Goal: Task Accomplishment & Management: Use online tool/utility

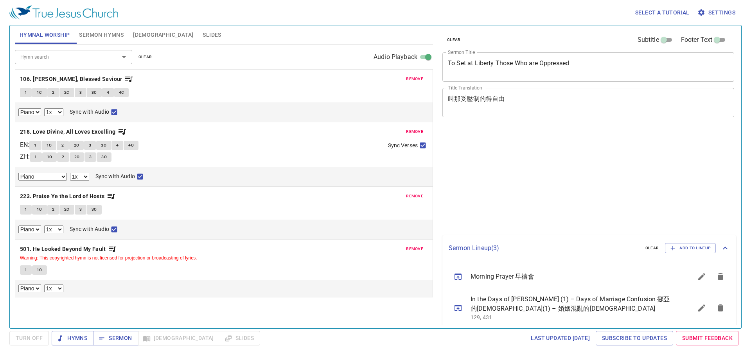
select select "1"
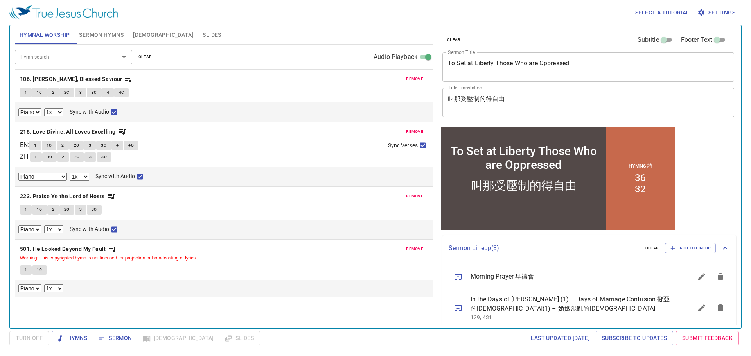
click at [79, 339] on span "Hymns" at bounding box center [72, 339] width 29 height 10
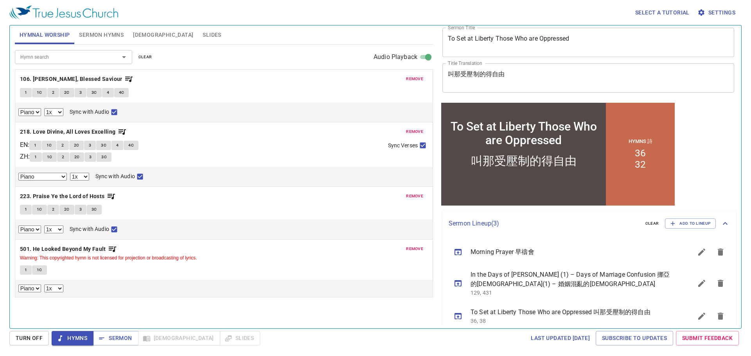
scroll to position [36, 0]
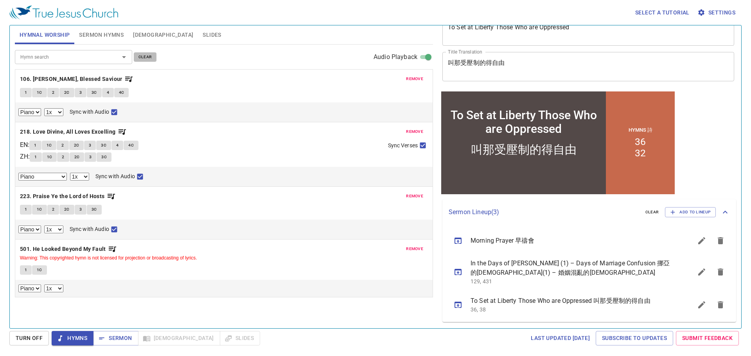
click at [145, 57] on span "clear" at bounding box center [145, 57] width 14 height 7
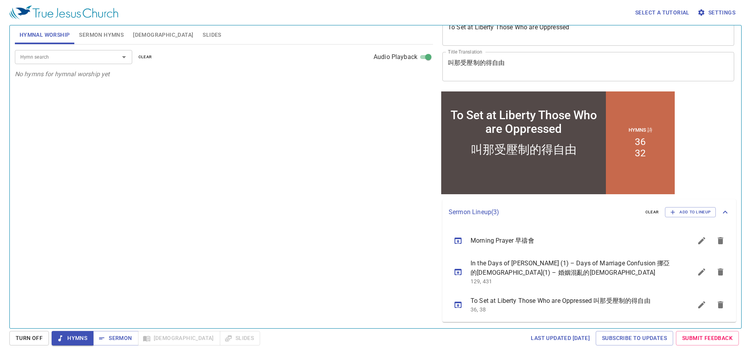
click at [106, 54] on input "Hymn search" at bounding box center [62, 56] width 90 height 9
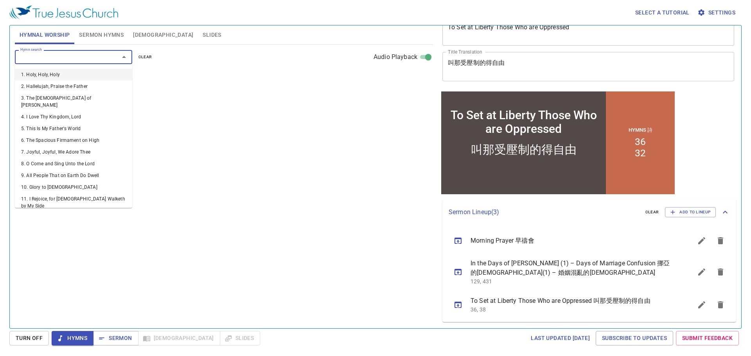
click at [74, 55] on input "Hymn search" at bounding box center [62, 56] width 90 height 9
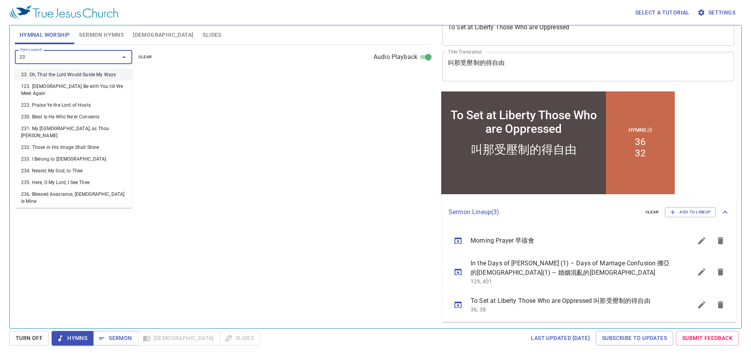
type input "235"
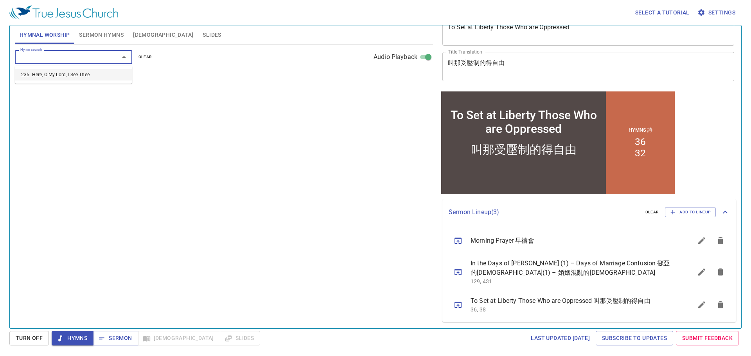
select select "1"
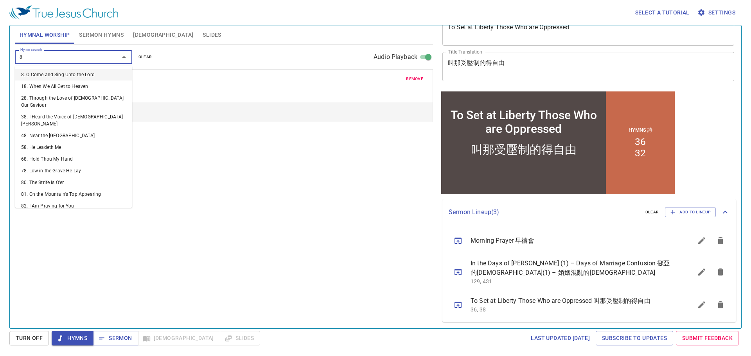
type input "83"
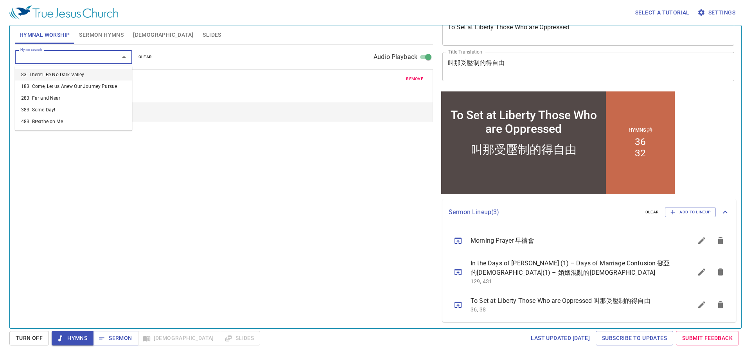
select select "1"
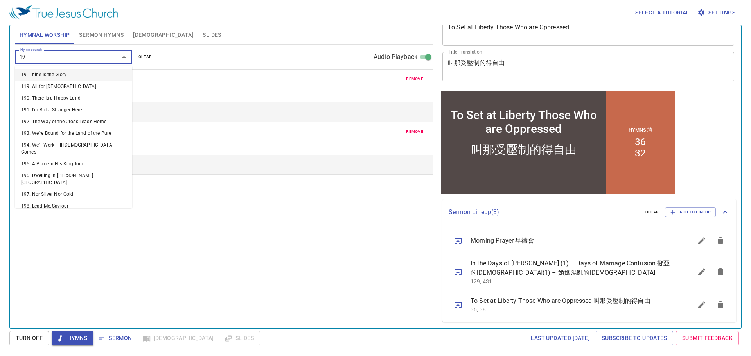
type input "1"
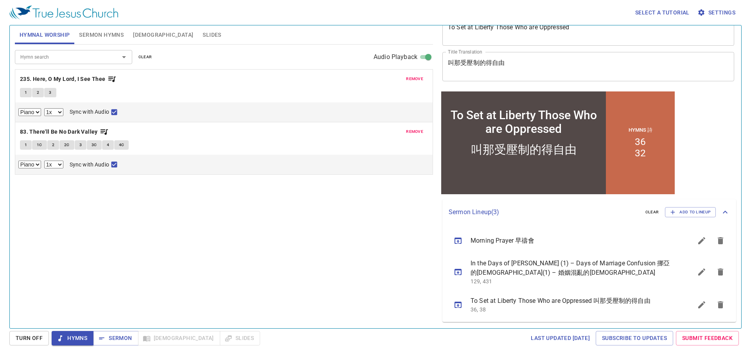
click at [261, 85] on div "remove 235. Here, O My Lord, I See Thee 1 2 3 Piano 0.6x 0.7x 0.8x 0.9x 1x 1.1x…" at bounding box center [223, 96] width 417 height 52
click at [413, 133] on span "remove" at bounding box center [414, 131] width 17 height 7
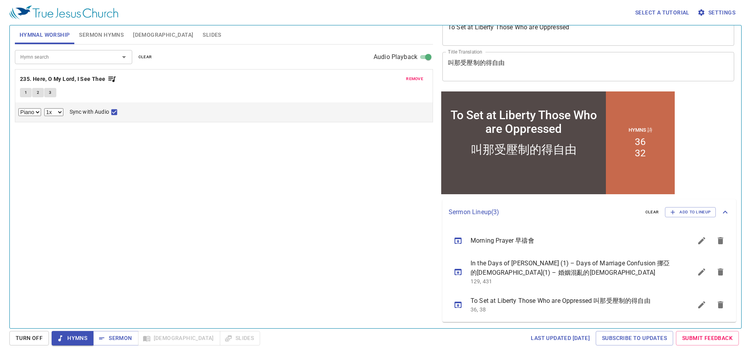
click at [97, 57] on input "Hymn search" at bounding box center [62, 56] width 90 height 9
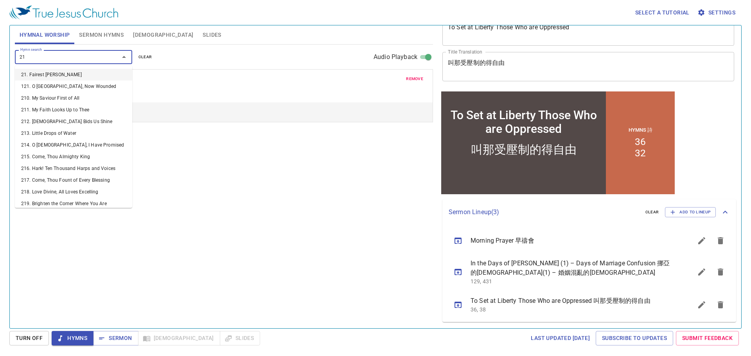
type input "219"
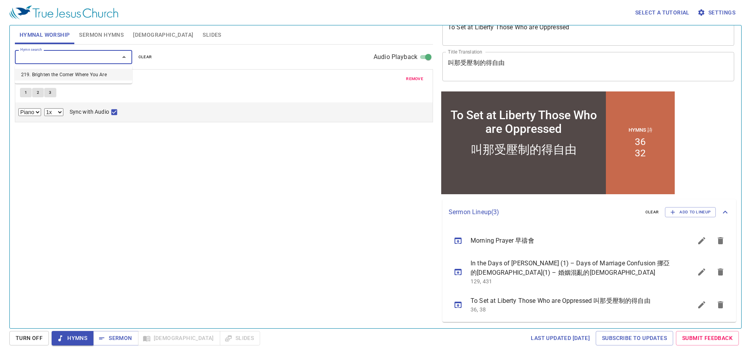
select select "1"
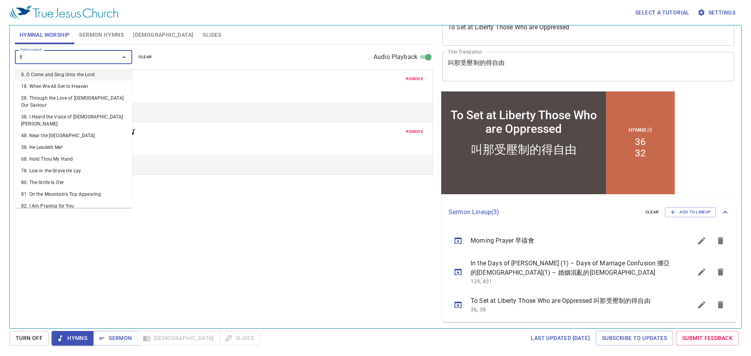
type input "83"
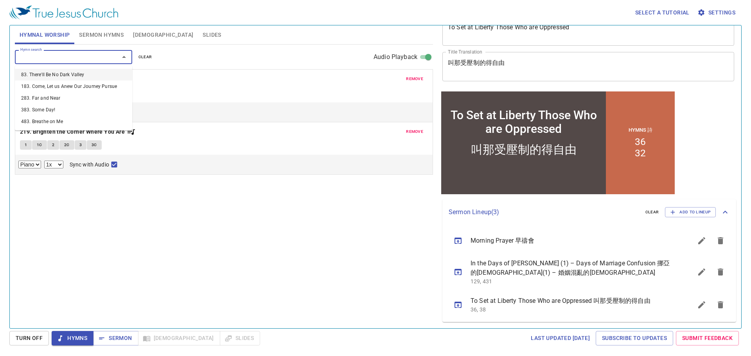
select select "1"
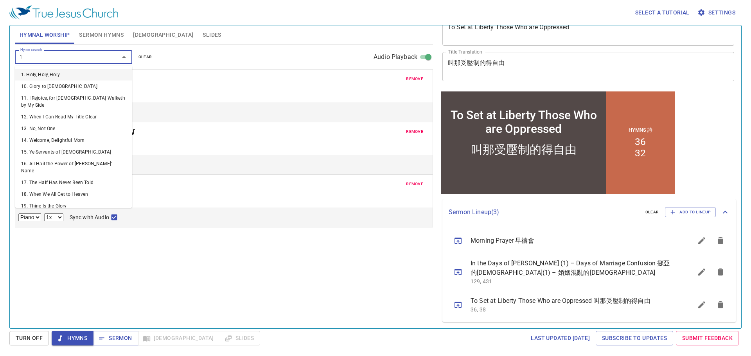
type input "19"
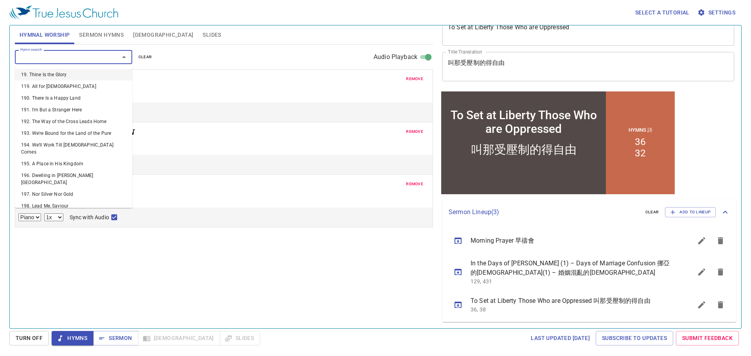
select select "1"
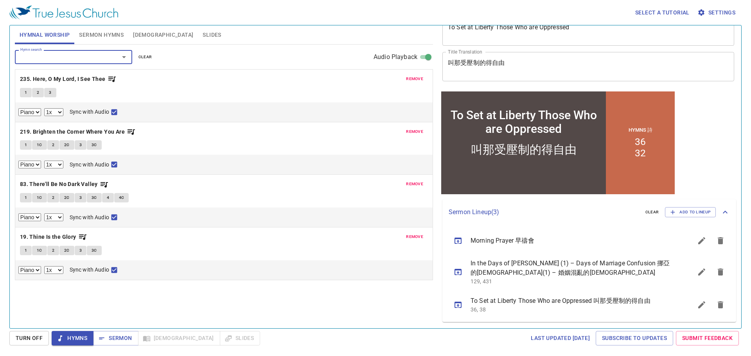
click at [167, 297] on div "Hymn search Hymn search clear Audio Playback remove 235. Here, O My Lord, I See…" at bounding box center [224, 183] width 418 height 277
click at [454, 273] on icon "sermon lineup list" at bounding box center [457, 271] width 9 height 9
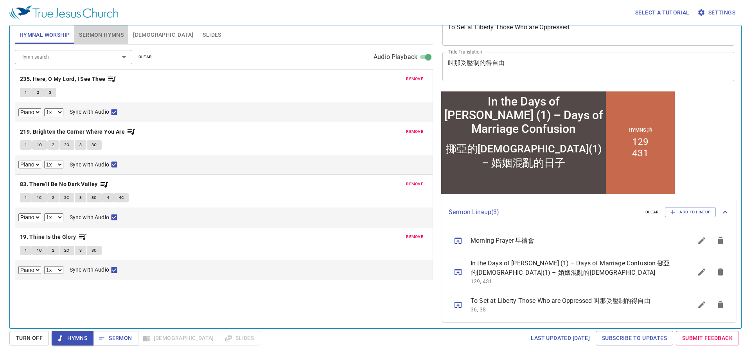
click at [102, 34] on span "Sermon Hymns" at bounding box center [101, 35] width 45 height 10
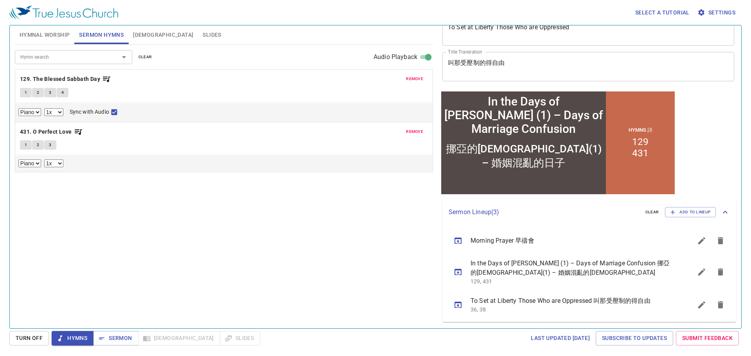
click at [416, 77] on span "remove" at bounding box center [414, 78] width 17 height 7
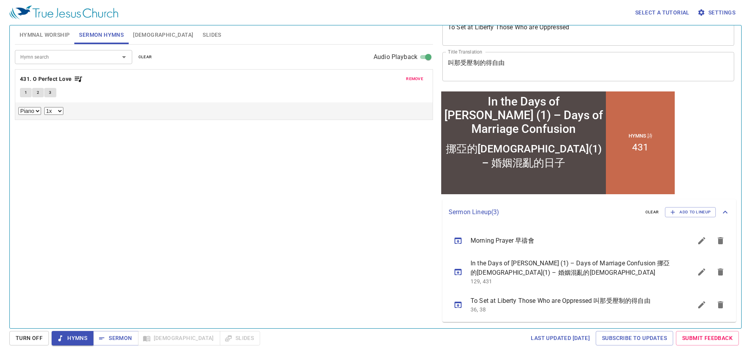
drag, startPoint x: 416, startPoint y: 76, endPoint x: 359, endPoint y: 58, distance: 59.9
click at [412, 76] on span "remove" at bounding box center [414, 78] width 17 height 7
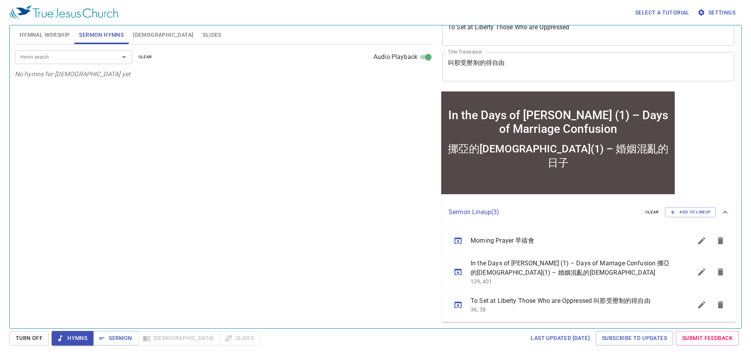
click at [89, 58] on input "Hymn search" at bounding box center [62, 56] width 90 height 9
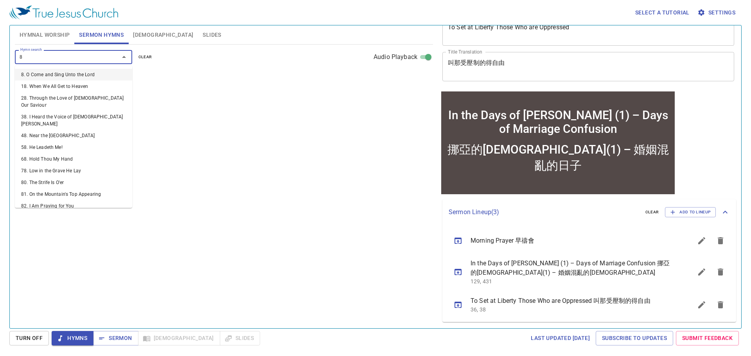
type input "85"
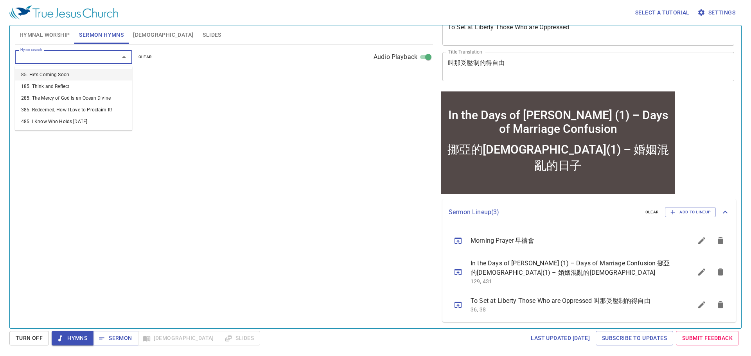
select select "1"
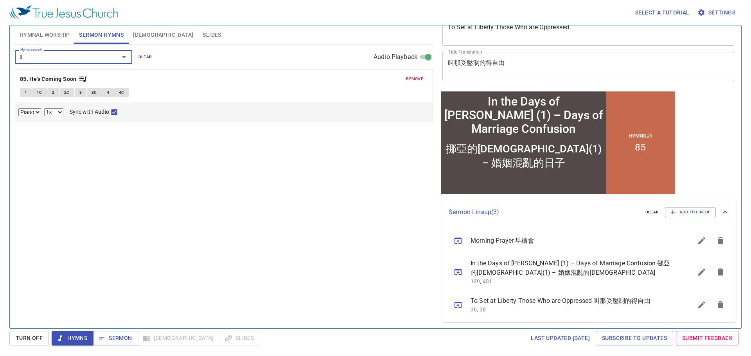
type input "87"
select select "1"
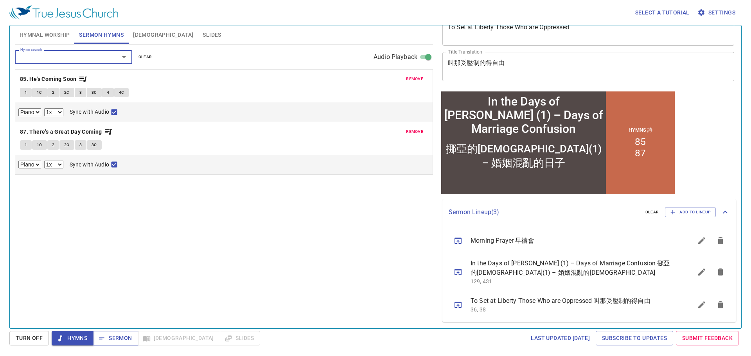
click at [112, 336] on span "Sermon" at bounding box center [115, 339] width 32 height 10
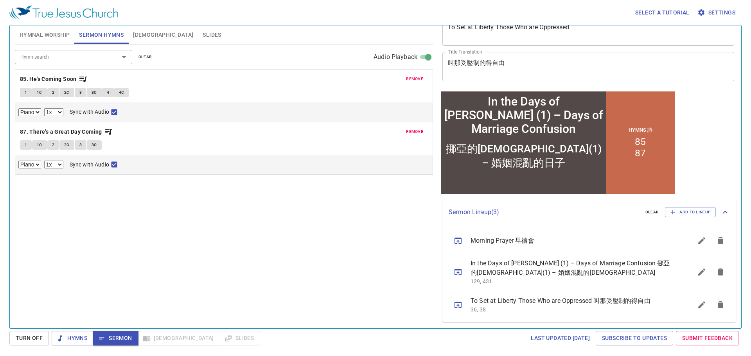
click at [34, 342] on span "Turn Off" at bounding box center [29, 339] width 27 height 10
click at [115, 337] on span "Sermon" at bounding box center [115, 339] width 32 height 10
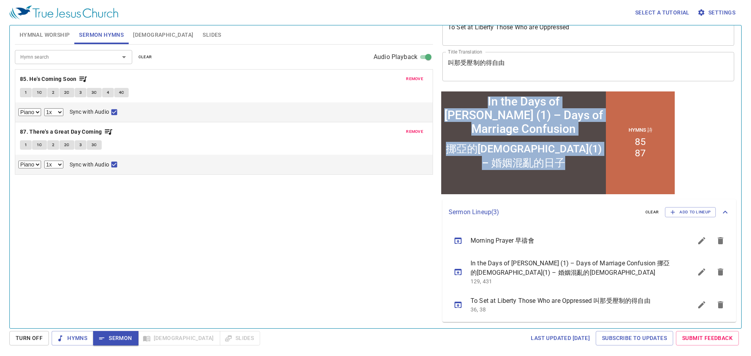
click at [473, 196] on html "In the Days of Noah (1) – Days of Marriage Confusion In the Days of Noah (1) – …" at bounding box center [557, 142] width 237 height 107
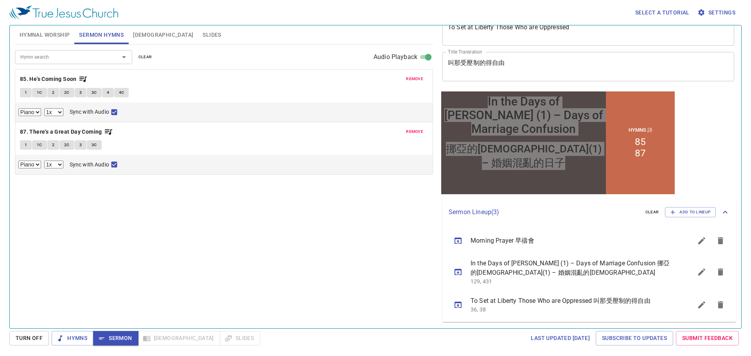
click at [415, 215] on div "Hymn search Hymn search clear Audio Playback remove 85. He's Coming Soon 1 1C 2…" at bounding box center [224, 183] width 418 height 277
click at [355, 214] on div "Hymn search Hymn search clear Audio Playback remove 85. He's Coming Soon 1 1C 2…" at bounding box center [224, 183] width 418 height 277
click at [354, 214] on div "Hymn search Hymn search clear Audio Playback remove 85. He's Coming Soon 1 1C 2…" at bounding box center [224, 183] width 418 height 277
click at [67, 32] on span "Hymnal Worship" at bounding box center [45, 35] width 50 height 10
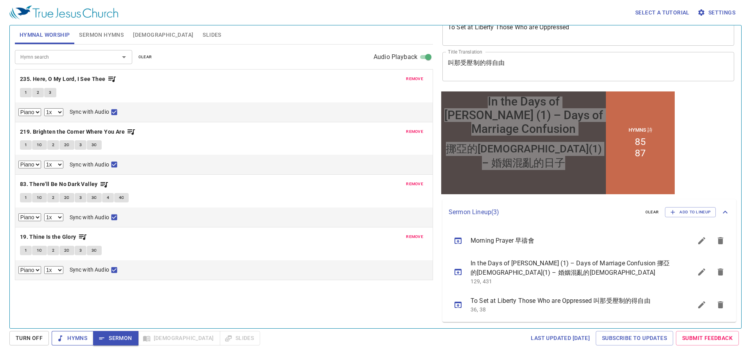
click at [78, 336] on span "Hymns" at bounding box center [72, 339] width 29 height 10
click at [28, 93] on button "1" at bounding box center [26, 92] width 12 height 9
checkbox input "false"
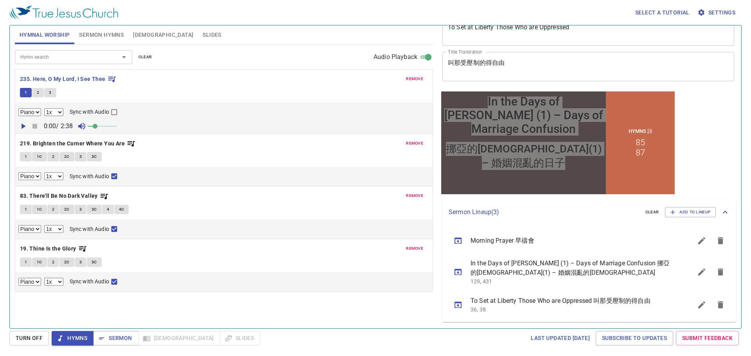
click at [35, 93] on button "2" at bounding box center [38, 92] width 12 height 9
click at [603, 37] on textarea "In the Days of Noah (1) – Days of Marriage Confusion" at bounding box center [588, 30] width 281 height 15
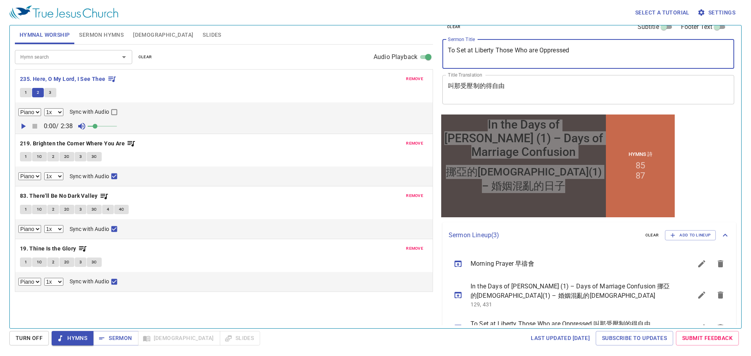
scroll to position [0, 0]
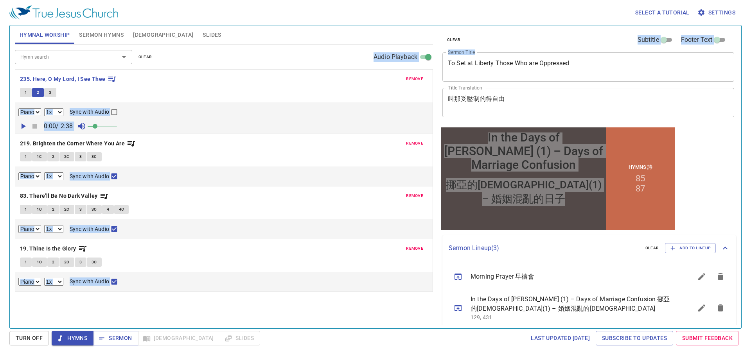
drag, startPoint x: 606, startPoint y: 57, endPoint x: 338, endPoint y: 53, distance: 267.9
click at [338, 53] on div "Hymnal Worship Sermon Hymns Bible Slides Hymn search Hymn search clear Audio Pl…" at bounding box center [375, 173] width 727 height 303
click at [607, 77] on div "In the Days of Noah (1) – Days of Marriage Confusion x Sermon Title" at bounding box center [588, 66] width 292 height 29
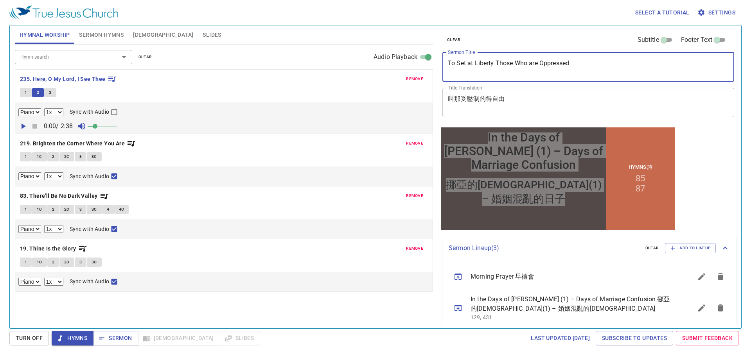
drag, startPoint x: 612, startPoint y: 70, endPoint x: 430, endPoint y: 61, distance: 181.6
click at [430, 61] on div "Hymnal Worship Sermon Hymns Bible Slides Hymn search Hymn search clear Audio Pl…" at bounding box center [375, 173] width 727 height 303
type textarea "In the Days of Noah (1) – Days of Marriage Confusion"
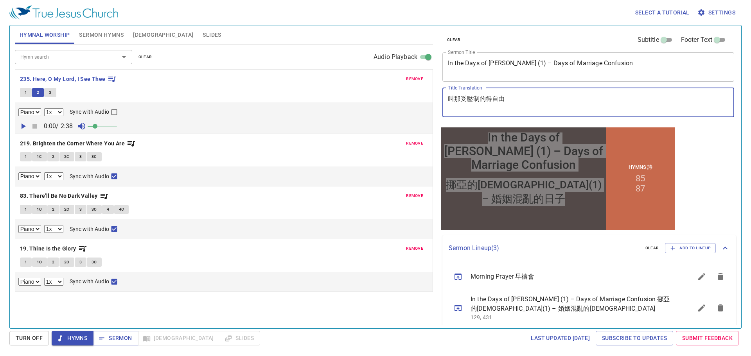
drag, startPoint x: 548, startPoint y: 97, endPoint x: 340, endPoint y: 95, distance: 208.4
click at [340, 97] on div "Hymnal Worship Sermon Hymns Bible Slides Hymn search Hymn search clear Audio Pl…" at bounding box center [375, 173] width 727 height 303
type textarea "挪亞的日子(1) – 婚姻混亂的日子"
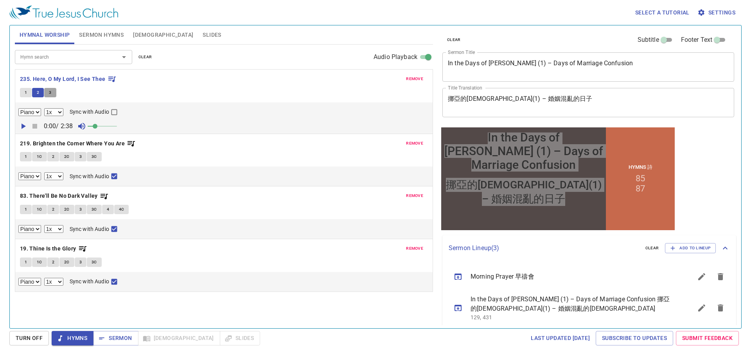
click at [53, 92] on button "3" at bounding box center [50, 92] width 12 height 9
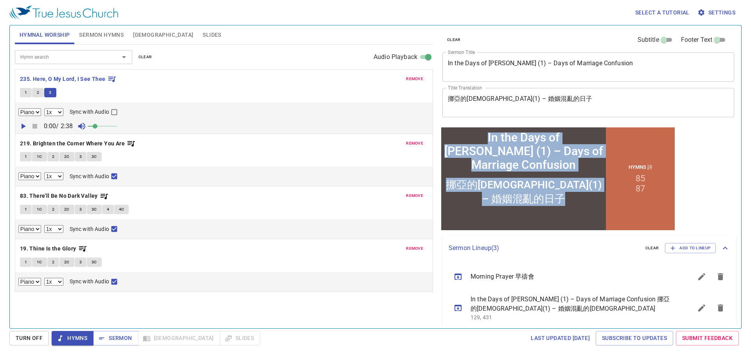
click at [533, 162] on div "In the Days of Noah (1) – Days of Marriage Confusion" at bounding box center [523, 150] width 161 height 41
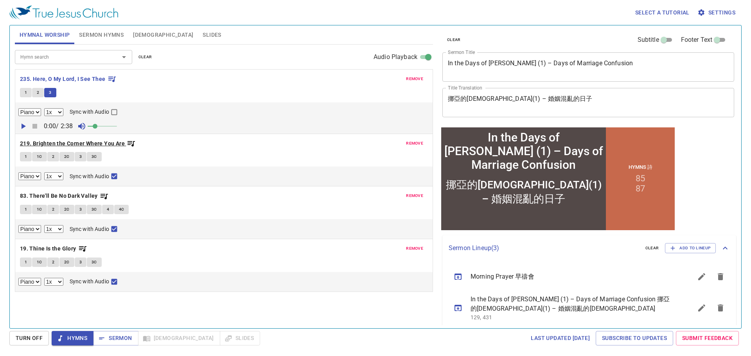
click at [45, 144] on b "219. Brighten the Corner Where You Are" at bounding box center [72, 144] width 105 height 10
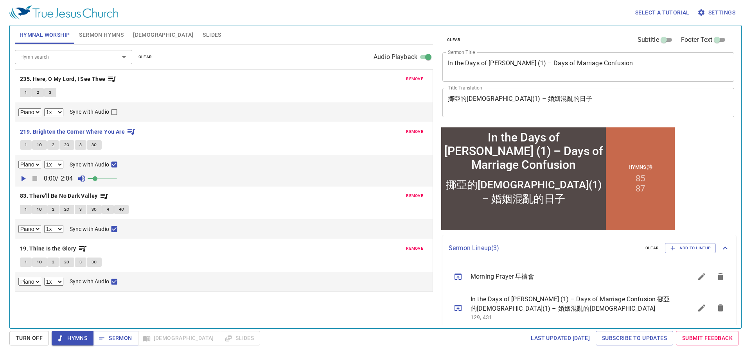
click at [29, 146] on button "1" at bounding box center [26, 144] width 12 height 9
checkbox input "false"
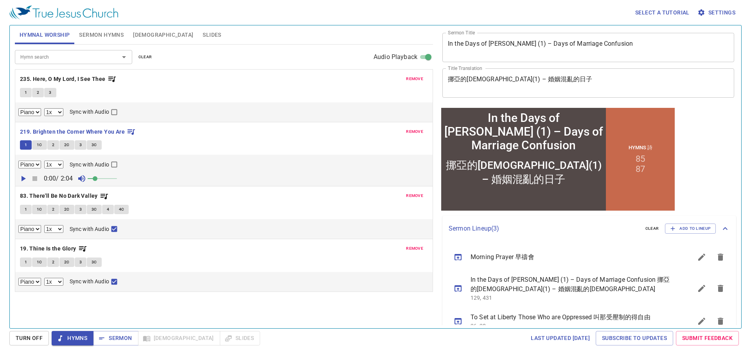
scroll to position [36, 0]
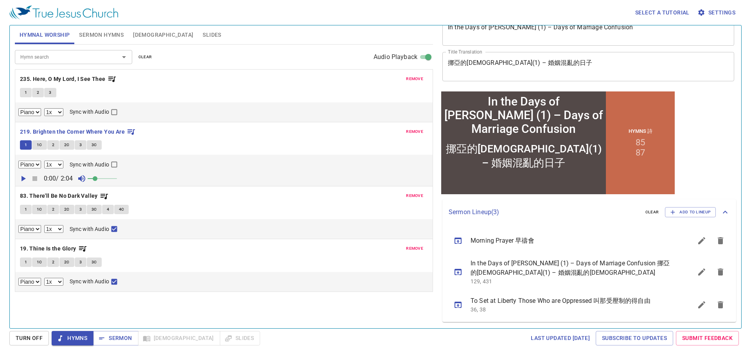
click at [718, 305] on icon "sermon lineup list" at bounding box center [720, 305] width 5 height 7
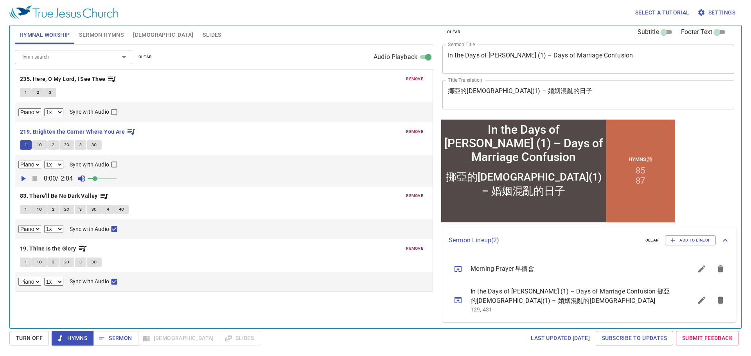
scroll to position [8, 0]
click at [673, 240] on span "Add to Lineup" at bounding box center [690, 240] width 41 height 7
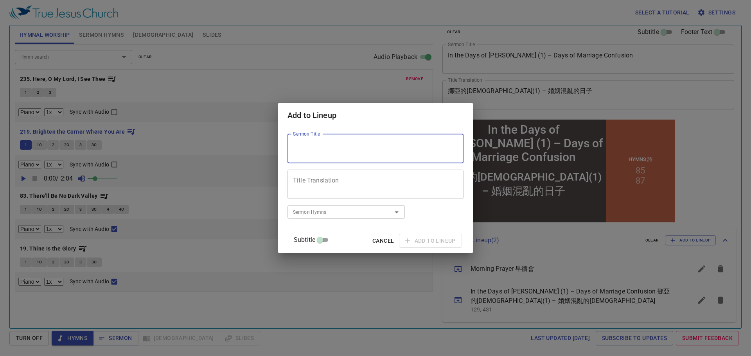
click at [337, 149] on textarea "Sermon Title" at bounding box center [375, 148] width 165 height 15
paste textarea "In the Days of Noah (3) – Days of Building the Ark"
click at [334, 151] on textarea "In the Days of Noah (3) – Days of Building the Ark" at bounding box center [375, 148] width 165 height 15
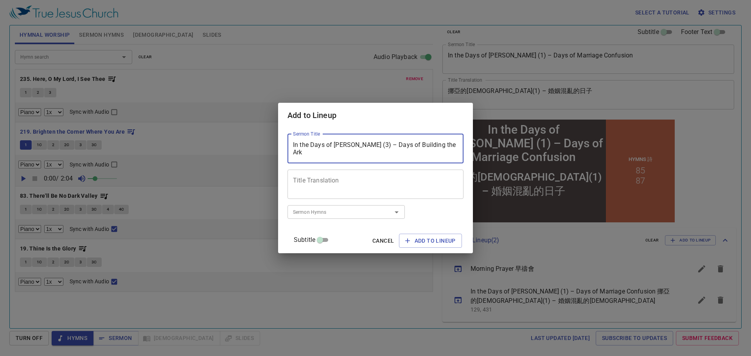
type textarea "In the Days of Noah (3) – Days of Building the Ark"
click at [150, 140] on div "Add to Lineup Sermon Title In the Days of Noah (3) – Days of Building the Ark S…" at bounding box center [375, 178] width 751 height 356
click at [45, 148] on div "Add to Lineup Sermon Title In the Days of Noah (3) – Days of Building the Ark S…" at bounding box center [375, 178] width 751 height 356
drag, startPoint x: 42, startPoint y: 143, endPoint x: 161, endPoint y: 174, distance: 123.2
click at [41, 144] on div "Add to Lineup Sermon Title In the Days of Noah (3) – Days of Building the Ark S…" at bounding box center [375, 178] width 751 height 356
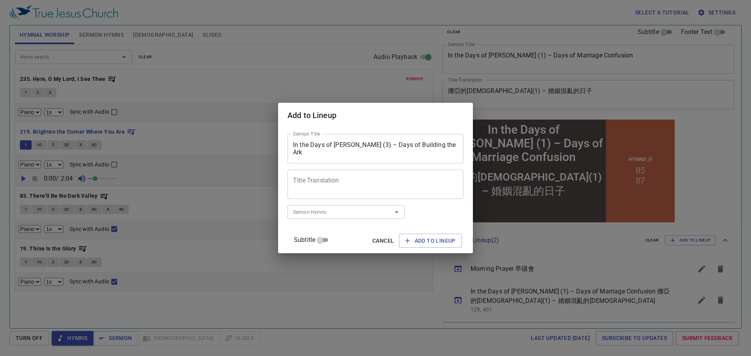
click at [385, 244] on span "Cancel" at bounding box center [383, 241] width 22 height 10
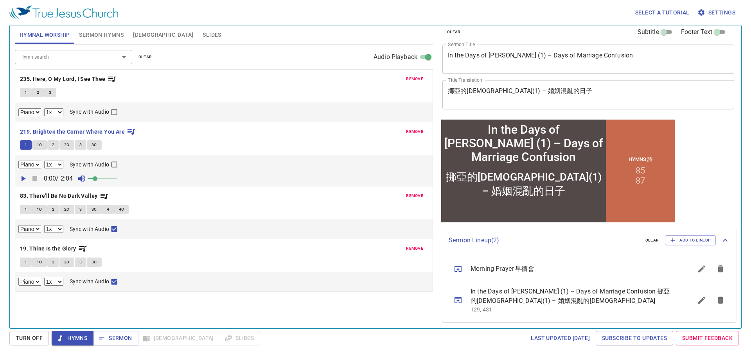
click at [45, 144] on button "1C" at bounding box center [39, 144] width 15 height 9
click at [689, 239] on span "Add to Lineup" at bounding box center [690, 240] width 41 height 7
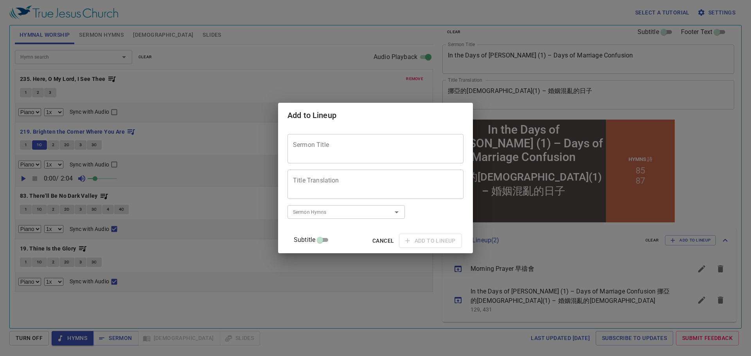
click at [374, 139] on div "Sermon Title" at bounding box center [375, 148] width 176 height 29
paste textarea "In the Days of Noah (3) – Days of Building the Ark"
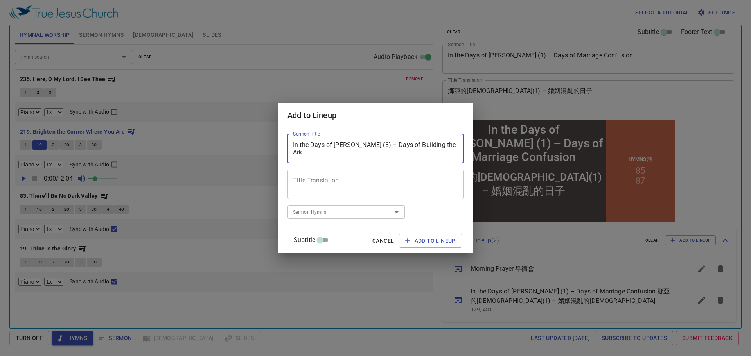
click at [325, 153] on textarea "In the Days of Noah (3) – Days of Building the Ark" at bounding box center [375, 148] width 165 height 15
type textarea "In the Days of Noah (3) – Days of Building the Ark"
click at [373, 243] on span "Cancel" at bounding box center [383, 241] width 22 height 10
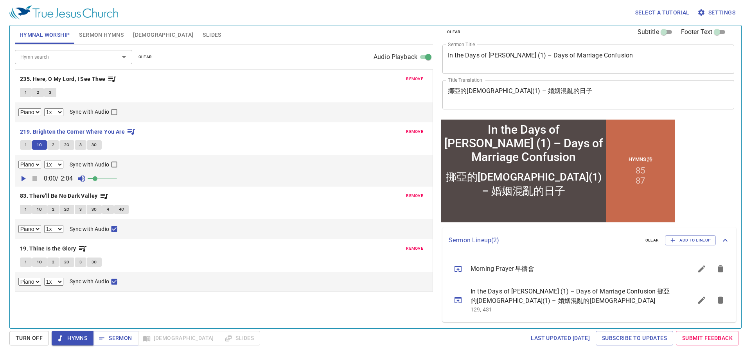
click at [52, 142] on span "2" at bounding box center [53, 145] width 2 height 7
click at [675, 239] on span "Add to Lineup" at bounding box center [690, 240] width 41 height 7
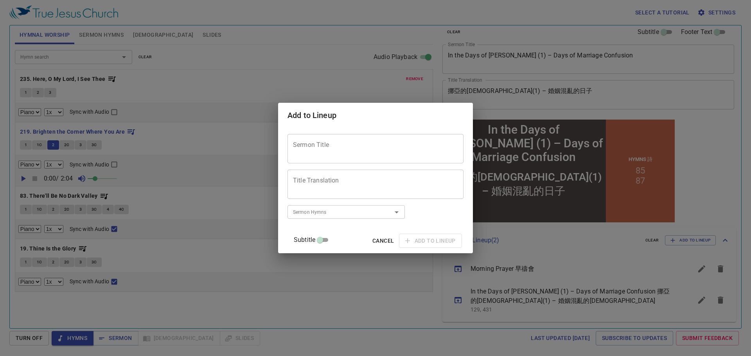
drag, startPoint x: 345, startPoint y: 135, endPoint x: 340, endPoint y: 142, distance: 8.1
click at [345, 136] on div "Sermon Title" at bounding box center [375, 148] width 176 height 29
paste textarea "In the Days of Noah (3) – Days of Building the Ark"
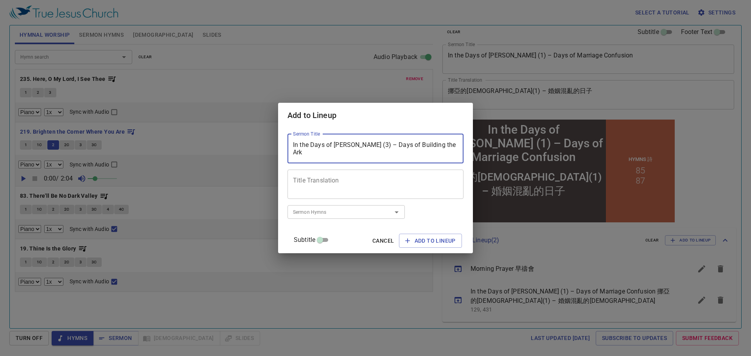
click at [319, 156] on textarea "In the Days of Noah (3) – Days of Building the Ark" at bounding box center [375, 148] width 165 height 15
type textarea "In the Days of Noah (3) – Days of Building the Ark"
click at [320, 181] on textarea "Title Translation" at bounding box center [375, 184] width 165 height 15
paste textarea "挪亞的日子(3) – 建方舟的日子"
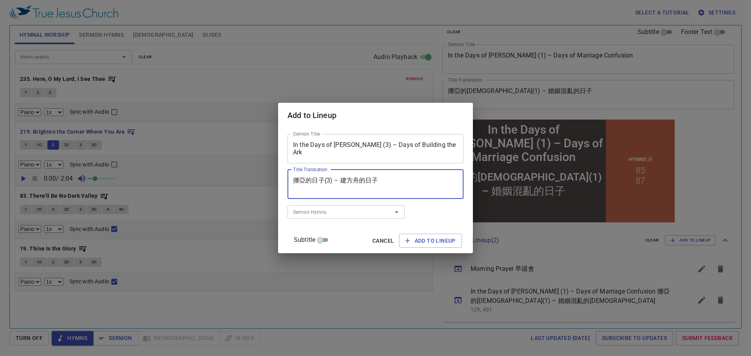
type textarea "挪亞的日子(3) – 建方舟的日子"
click at [352, 210] on input "Sermon Hymns" at bounding box center [335, 212] width 90 height 9
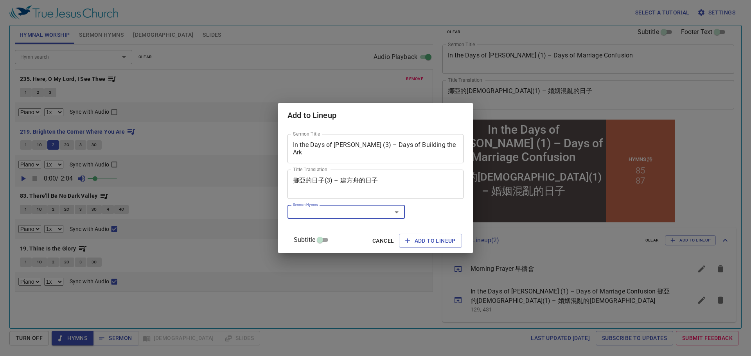
click at [318, 216] on div "Sermon Hymns" at bounding box center [345, 212] width 117 height 14
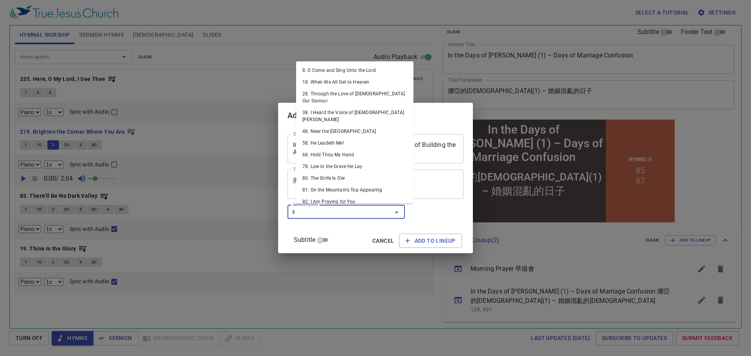
type input "84"
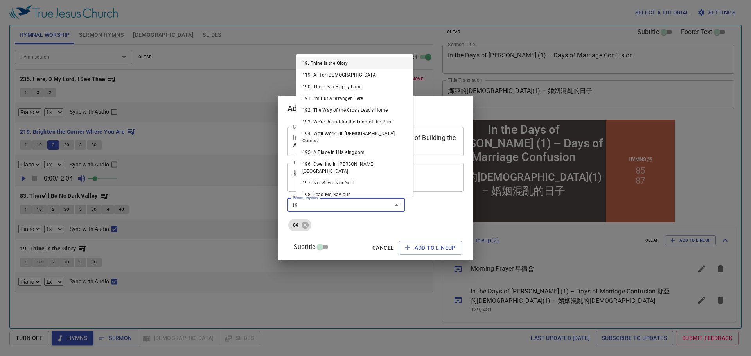
type input "195"
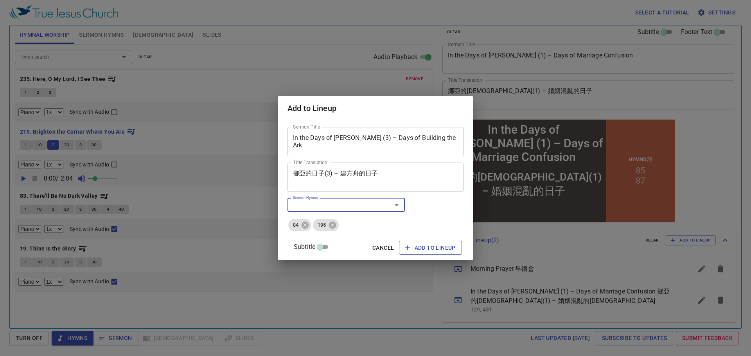
click at [416, 253] on span "Add to Lineup" at bounding box center [430, 248] width 50 height 10
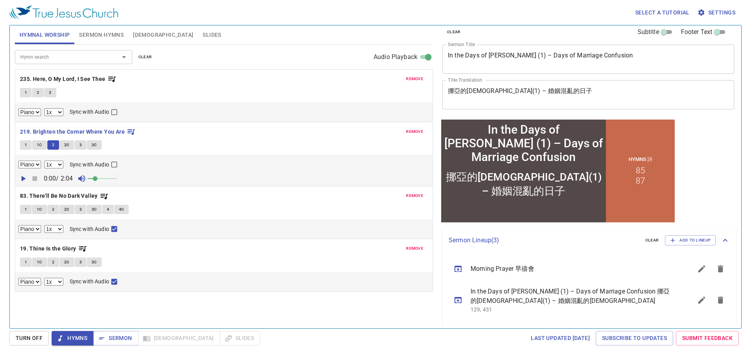
click at [66, 148] on span "2C" at bounding box center [66, 145] width 5 height 7
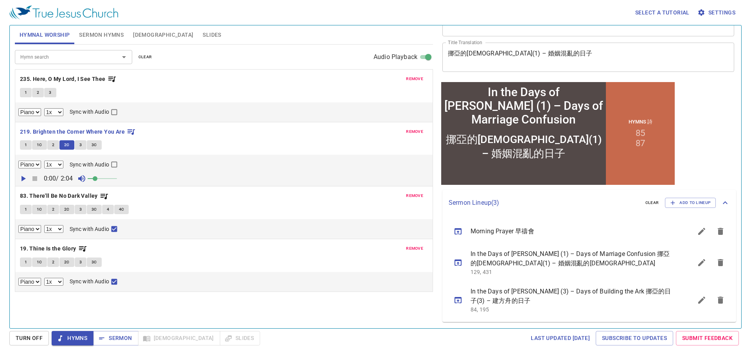
click at [715, 269] on button "sermon lineup list" at bounding box center [720, 262] width 19 height 19
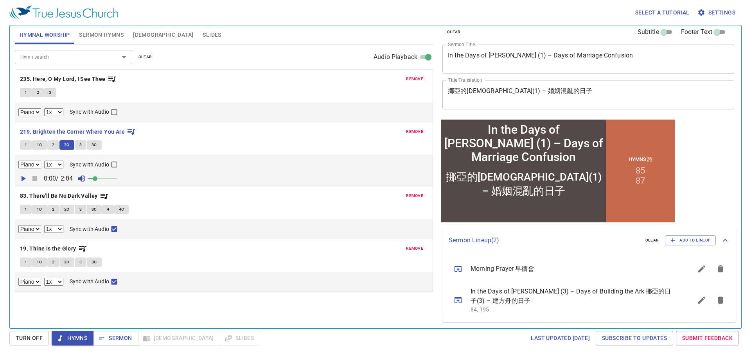
scroll to position [8, 0]
click at [83, 142] on button "3" at bounding box center [81, 144] width 12 height 9
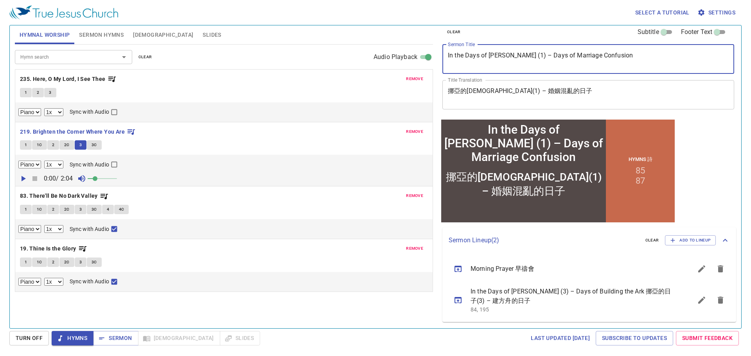
drag, startPoint x: 611, startPoint y: 57, endPoint x: 382, endPoint y: 53, distance: 229.2
click at [384, 55] on div "Hymnal Worship Sermon Hymns Bible Slides Hymn search Hymn search clear Audio Pl…" at bounding box center [375, 173] width 727 height 303
paste textarea "2) – Days of Insensitivity to the Flood"
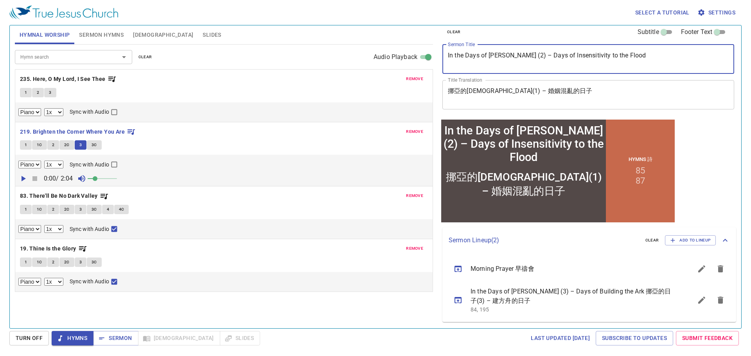
type textarea "In the Days of Noah (2) – Days of Insensitivity to the Flood"
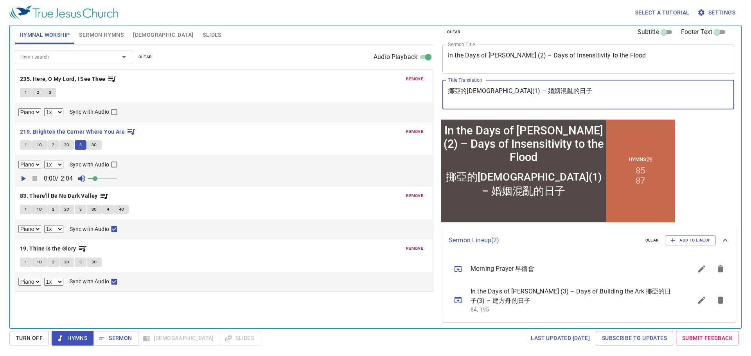
drag, startPoint x: 564, startPoint y: 93, endPoint x: 420, endPoint y: 88, distance: 144.4
click at [420, 88] on div "Hymnal Worship Sermon Hymns Bible Slides Hymn search Hymn search clear Audio Pl…" at bounding box center [375, 173] width 727 height 303
paste textarea "2) – 對洪水無感"
type textarea "挪亞的日子(2) – 對洪水無感的日子"
click at [95, 146] on span "3C" at bounding box center [94, 145] width 5 height 7
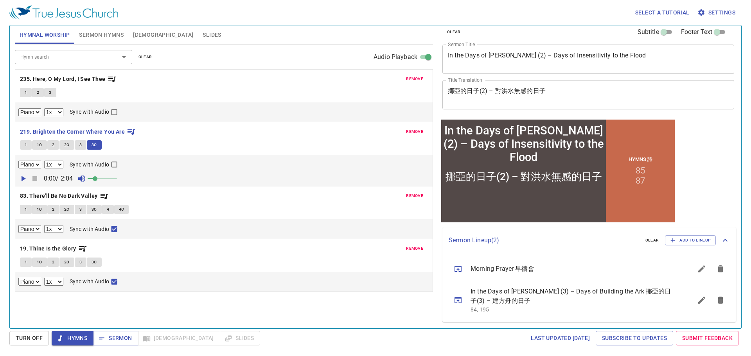
click at [120, 38] on span "Sermon Hymns" at bounding box center [101, 35] width 45 height 10
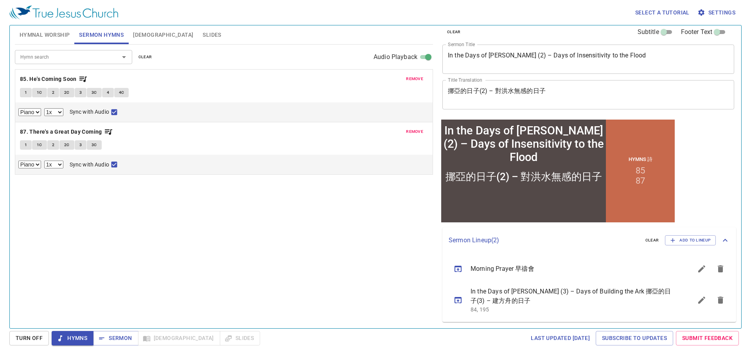
click at [61, 38] on span "Hymnal Worship" at bounding box center [45, 35] width 50 height 10
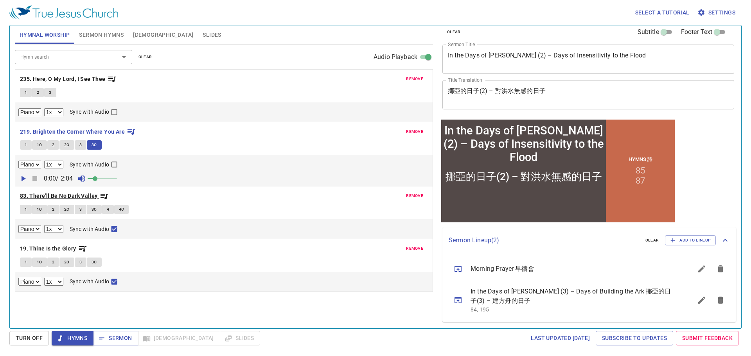
click at [63, 194] on b "83. There'll Be No Dark Valley" at bounding box center [59, 196] width 78 height 10
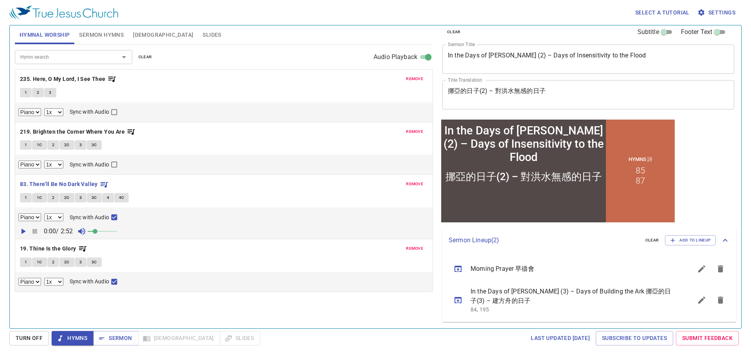
click at [27, 199] on span "1" at bounding box center [26, 197] width 2 height 7
checkbox input "false"
drag, startPoint x: 283, startPoint y: 231, endPoint x: 277, endPoint y: 233, distance: 5.7
click at [280, 233] on div "remove 235. Here, O My Lord, I See Thee 1 2 3 Piano 0.6x 0.7x 0.8x 0.9x 1x 1.1x…" at bounding box center [224, 180] width 418 height 223
select select "1"
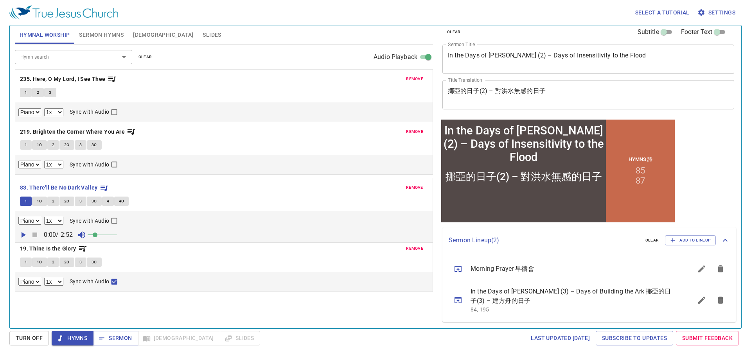
click at [221, 221] on div "remove 235. Here, O My Lord, I See Thee 1 2 3 Piano 0.6x 0.7x 0.8x 0.9x 1x 1.1x…" at bounding box center [224, 180] width 418 height 223
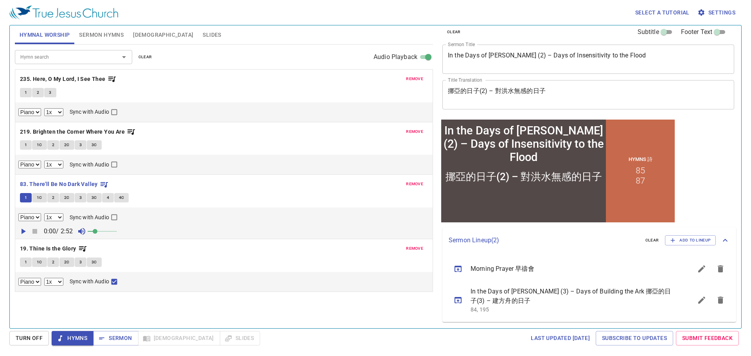
select select "1"
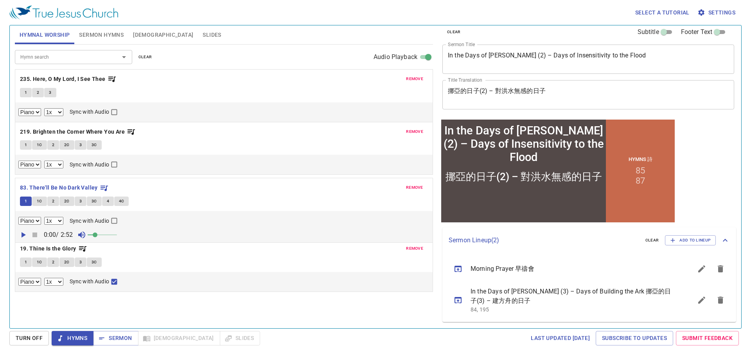
click at [228, 189] on div "remove 235. Here, O My Lord, I See Thee 1 2 3 Piano 0.6x 0.7x 0.8x 0.9x 1x 1.1x…" at bounding box center [224, 180] width 418 height 223
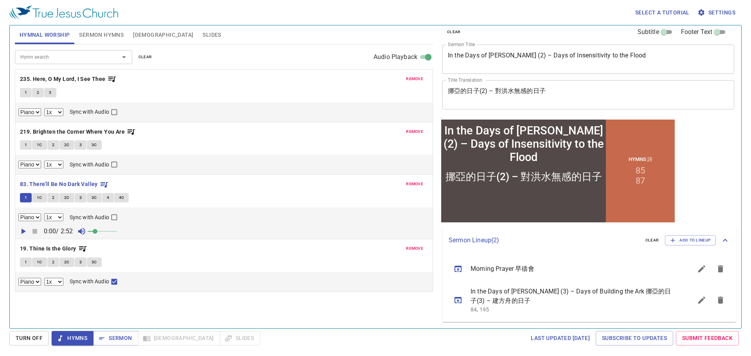
select select "1"
click at [219, 253] on div "remove 235. Here, O My Lord, I See Thee 1 2 3 Piano 0.6x 0.7x 0.8x 0.9x 1x 1.1x…" at bounding box center [224, 180] width 418 height 223
click at [39, 196] on span "1C" at bounding box center [39, 197] width 5 height 7
click at [289, 23] on div "Select a tutorial Settings" at bounding box center [373, 12] width 729 height 25
click at [52, 197] on span "2" at bounding box center [53, 197] width 2 height 7
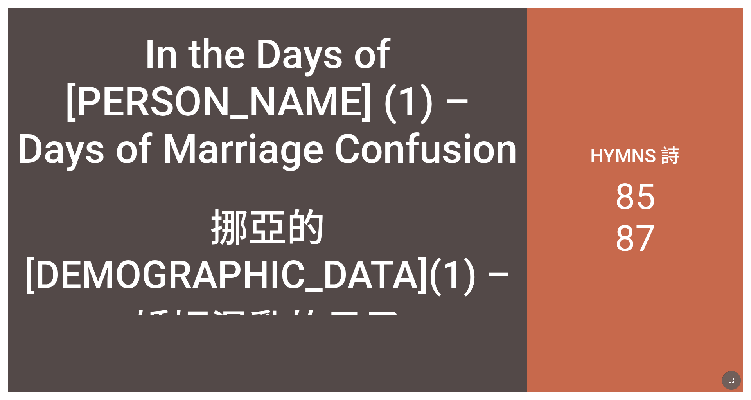
click at [500, 373] on button "button" at bounding box center [731, 380] width 19 height 19
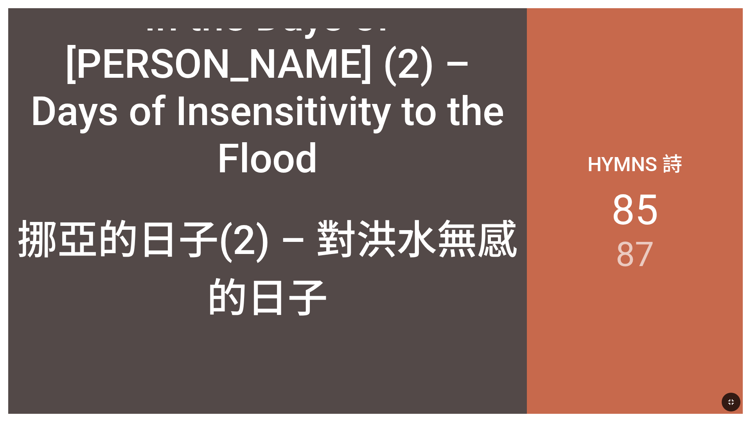
click at [500, 374] on icon "button" at bounding box center [730, 402] width 5 height 5
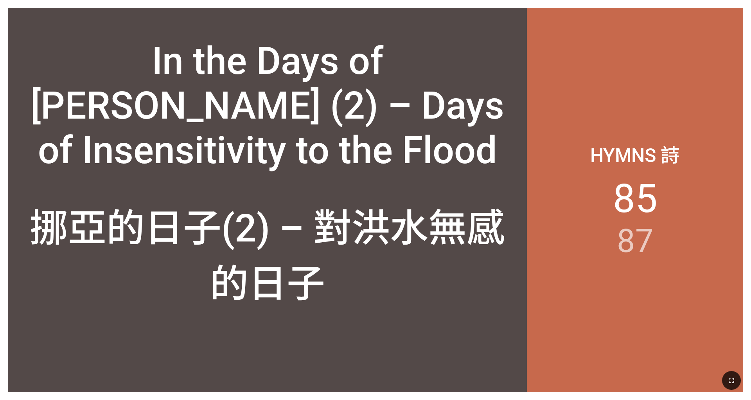
click at [500, 374] on icon "button" at bounding box center [731, 379] width 9 height 9
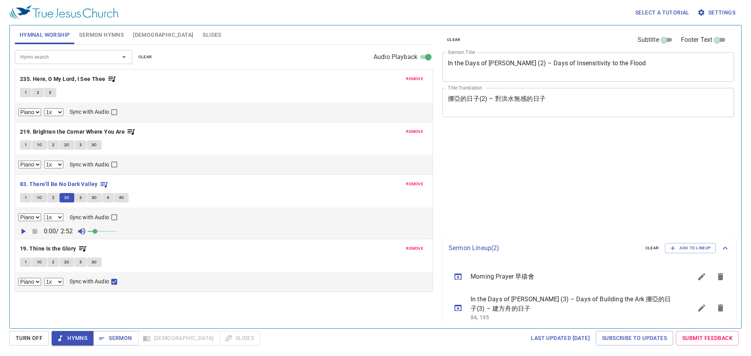
select select "1"
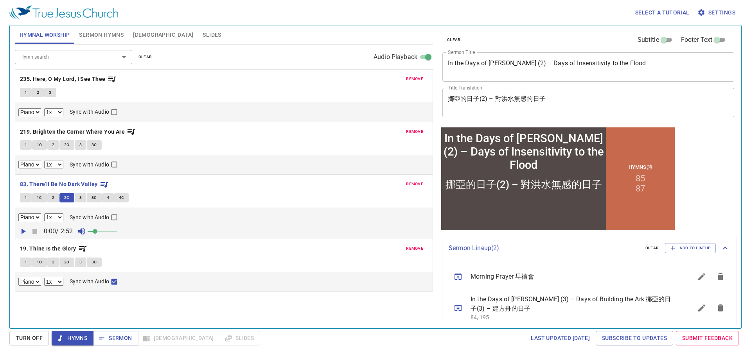
scroll to position [8, 0]
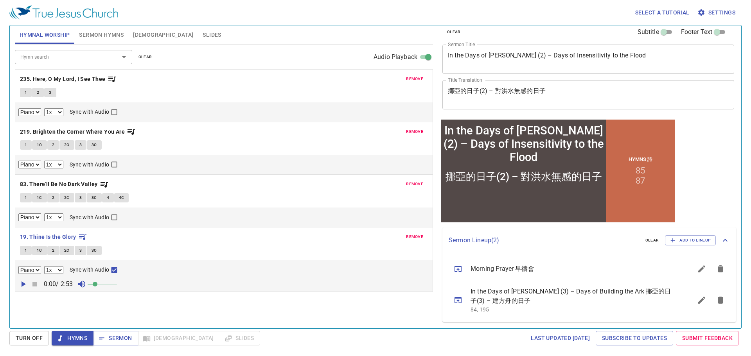
click at [21, 251] on button "1" at bounding box center [26, 250] width 12 height 9
checkbox input "false"
click at [46, 237] on b "19. Thine Is the Glory" at bounding box center [48, 237] width 56 height 10
click at [104, 335] on icon "button" at bounding box center [102, 339] width 8 height 8
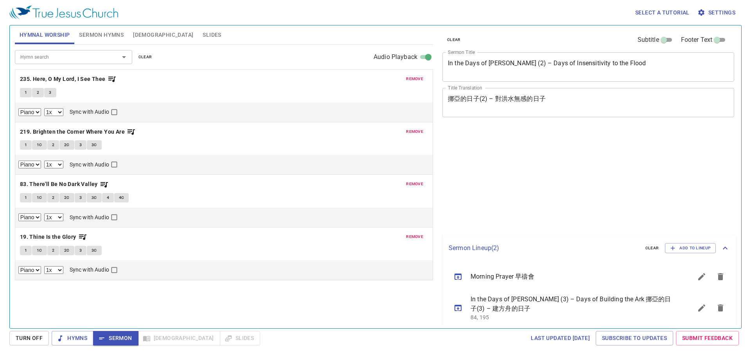
select select "1"
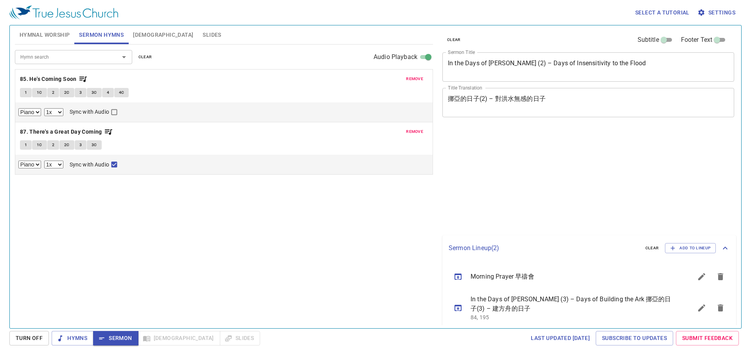
select select "1"
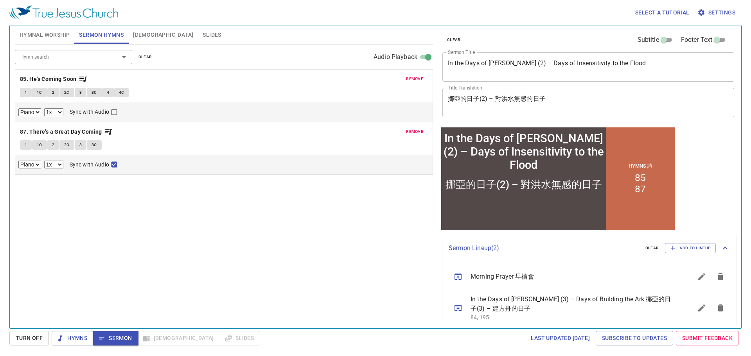
scroll to position [8, 0]
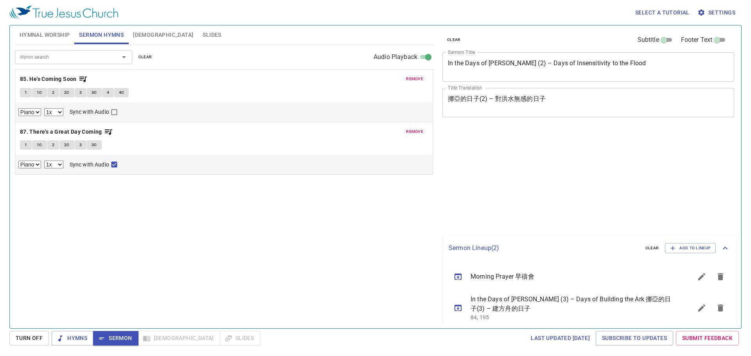
select select "1"
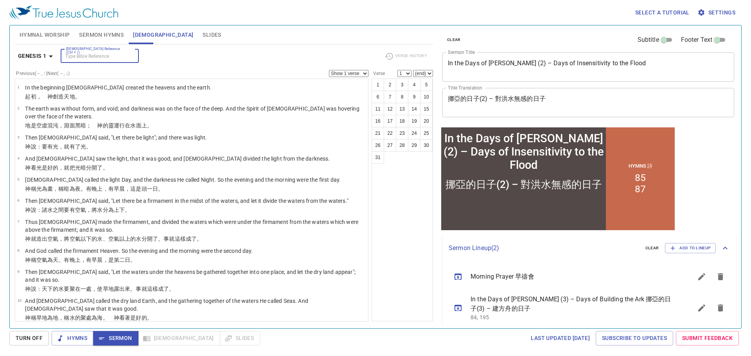
scroll to position [8, 0]
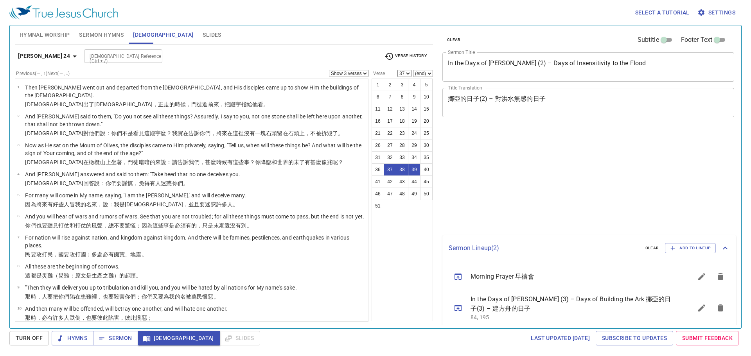
select select "3"
select select "37"
select select "38"
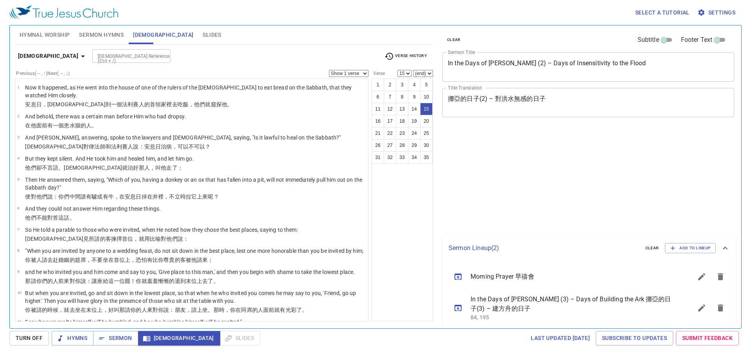
select select "15"
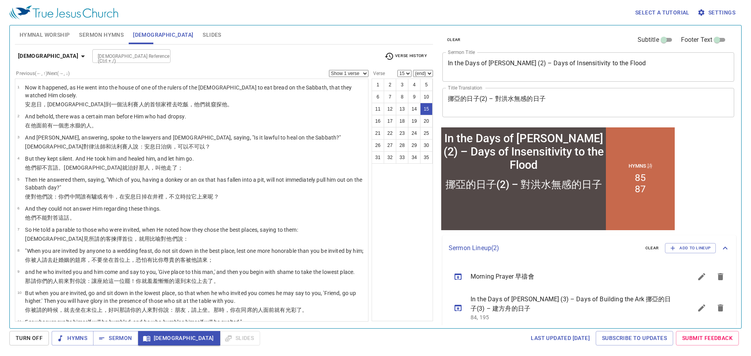
scroll to position [8, 0]
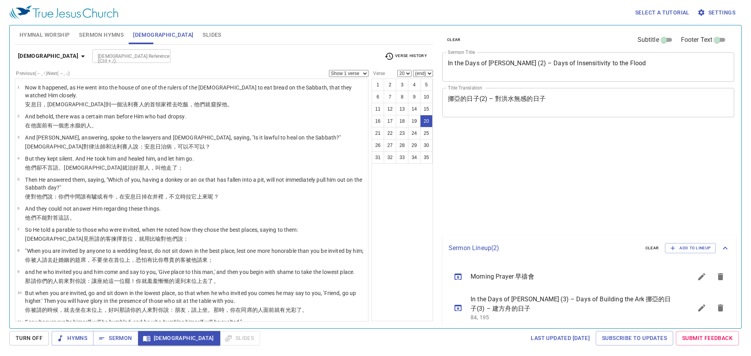
select select "20"
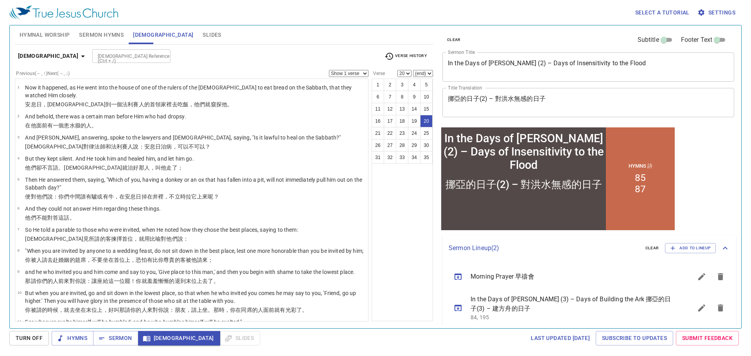
scroll to position [8, 0]
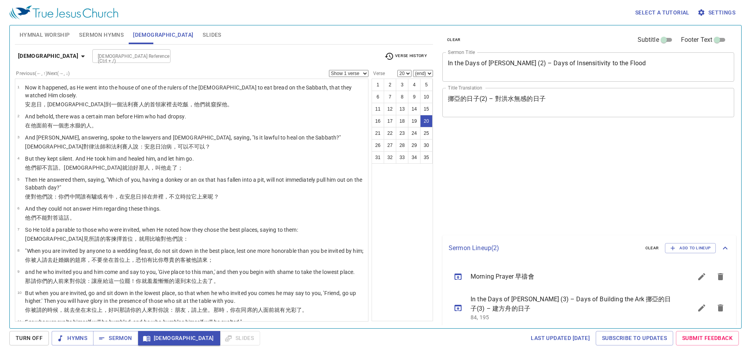
select select "20"
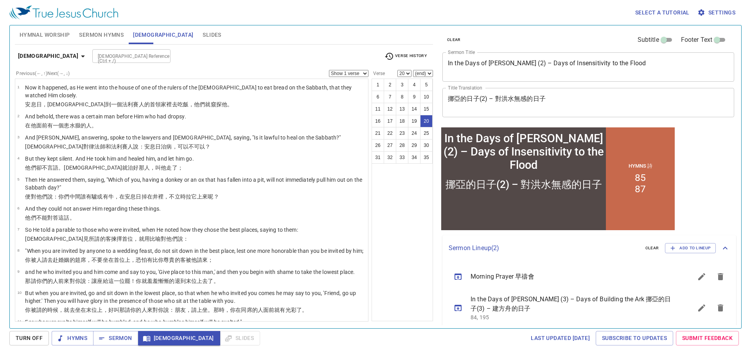
scroll to position [8, 0]
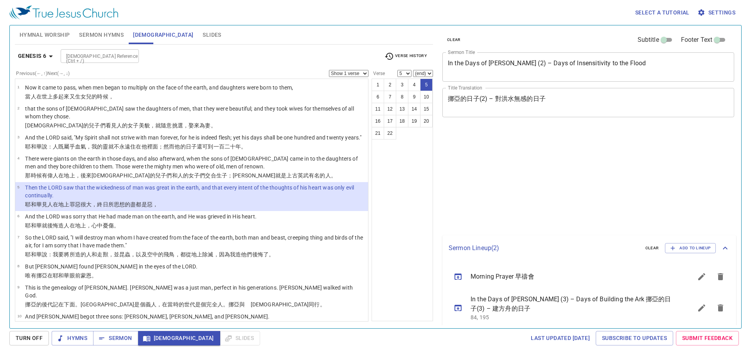
select select "5"
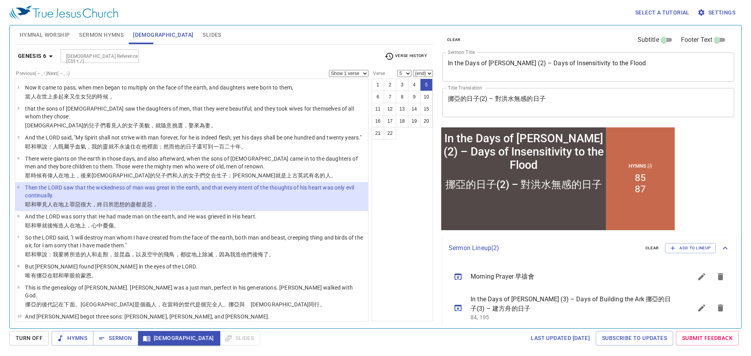
click at [391, 200] on div "1 2 3 4 5 6 7 8 9 10 11 12 13 14 15 16 17 18 19 20 21 22" at bounding box center [401, 200] width 61 height 243
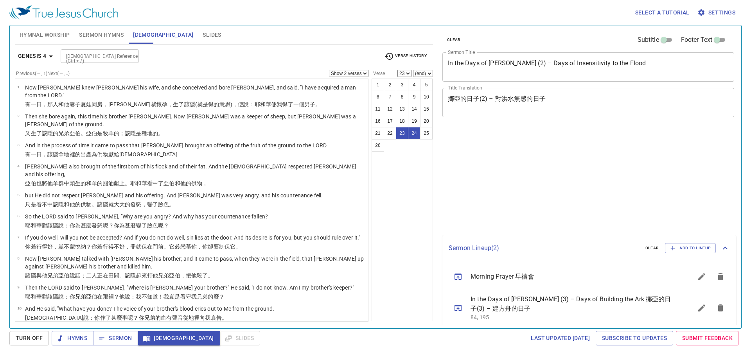
select select "2"
select select "23"
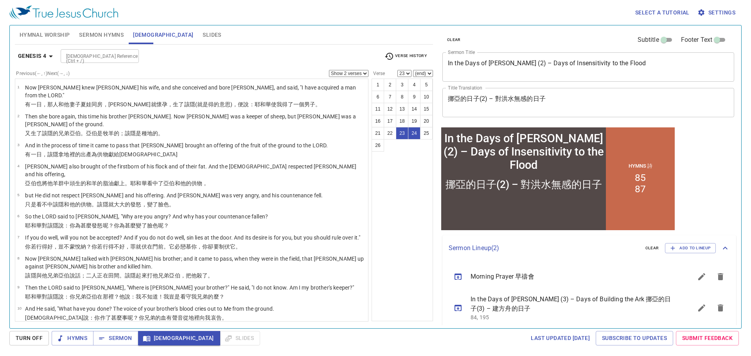
scroll to position [8, 0]
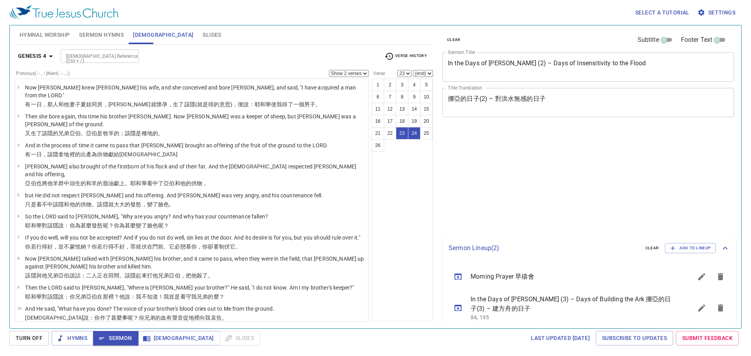
select select "2"
select select "23"
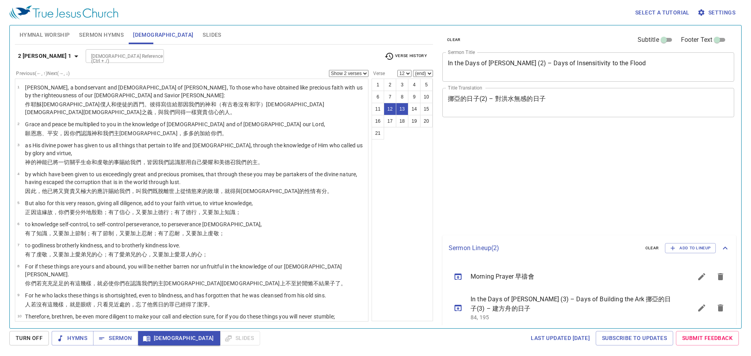
select select "2"
select select "12"
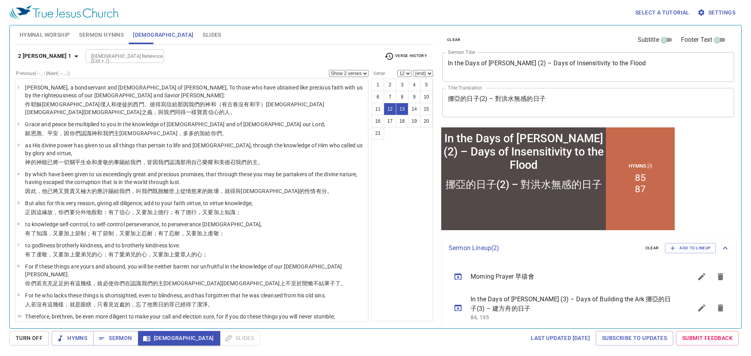
scroll to position [8, 0]
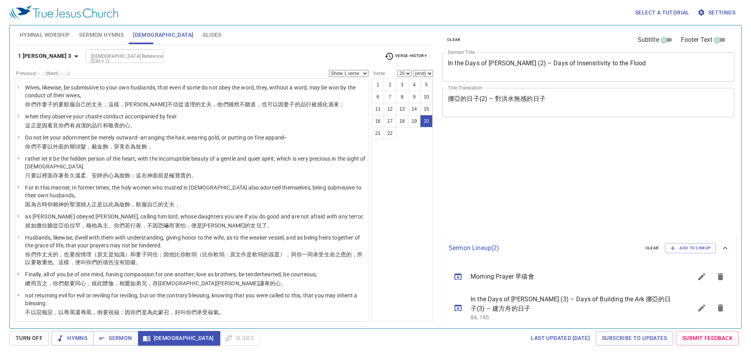
select select "20"
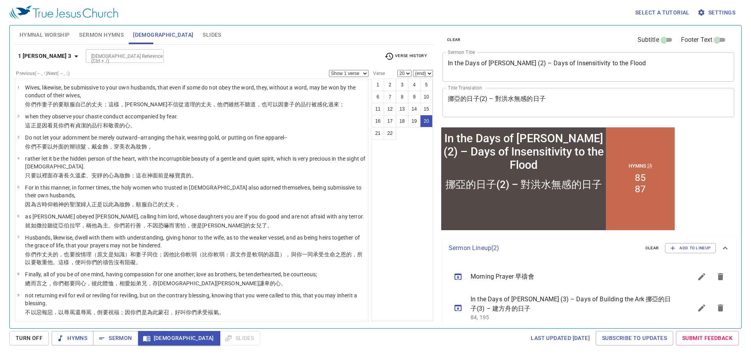
click at [74, 56] on icon "button" at bounding box center [76, 57] width 4 height 2
click at [86, 56] on div "Book Gen Ex Lev Num Deut Josh Judg Ruth 1 Sam 2 Sam 1 Kgs 2 Kgs 1 Chr 2 Chr Ezr…" at bounding box center [375, 178] width 751 height 356
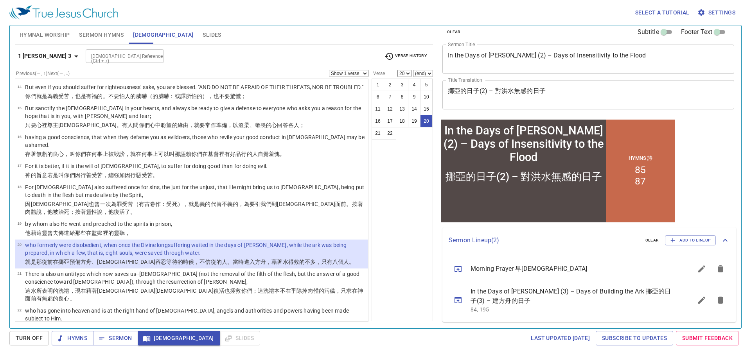
click div "Book Gen Ex Lev Num Deut Josh Judg Ruth 1 Sam 2 Sam 1 Kgs 2 Kgs 1 Chr 2 Chr Ezr…"
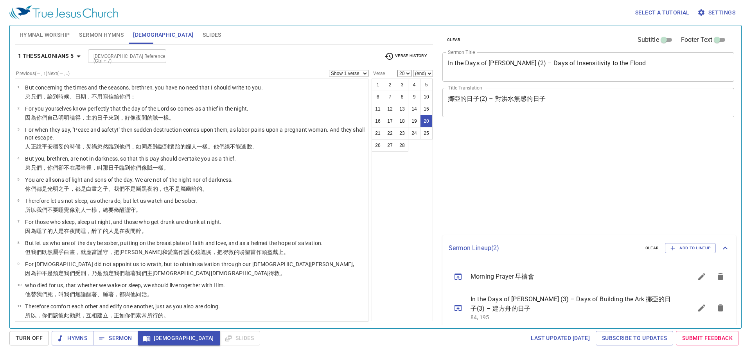
select select "20"
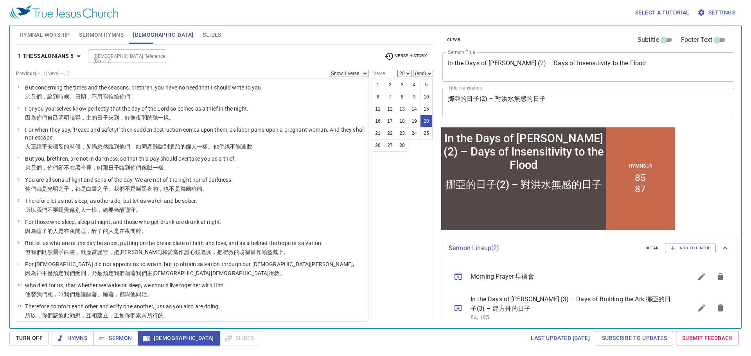
scroll to position [8, 0]
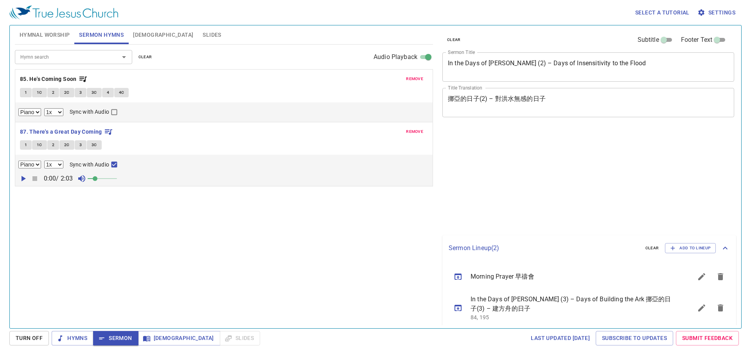
select select "1"
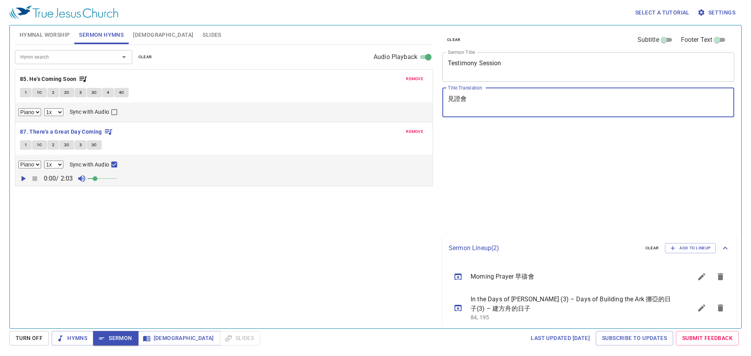
select select "1"
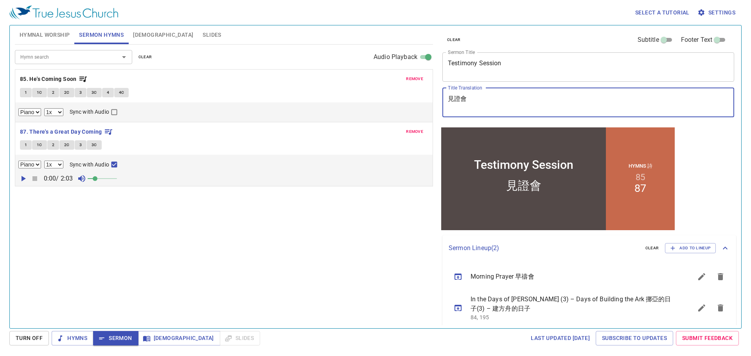
scroll to position [8, 0]
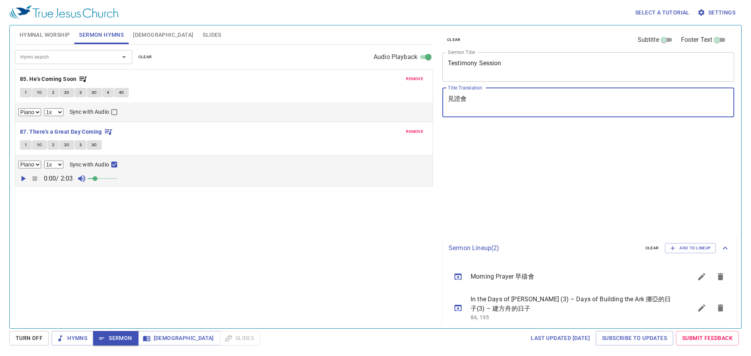
select select "1"
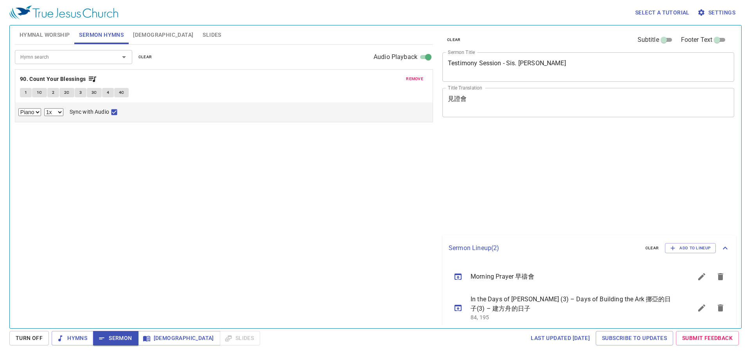
select select "1"
